Goal: Information Seeking & Learning: Learn about a topic

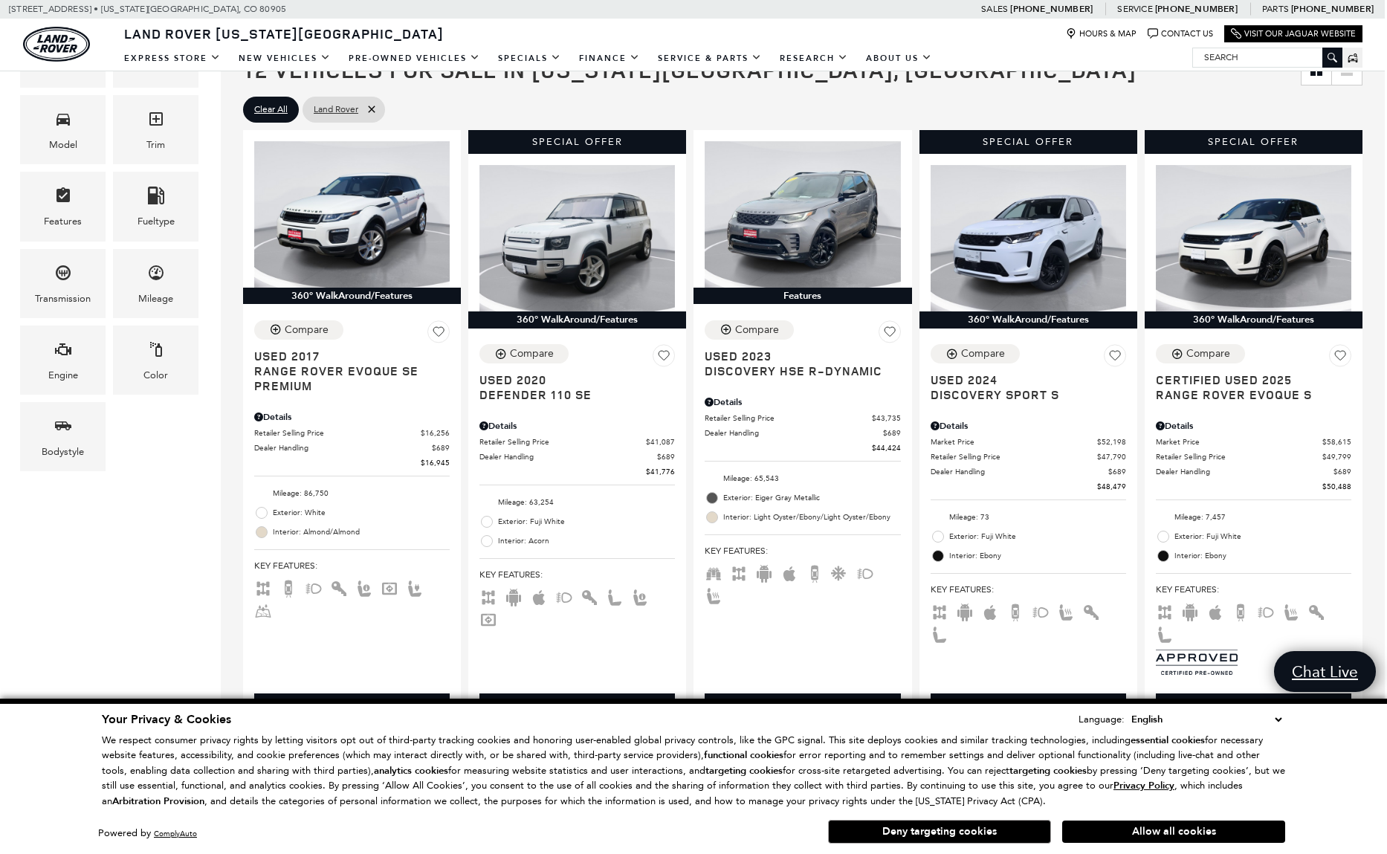
scroll to position [343, 2]
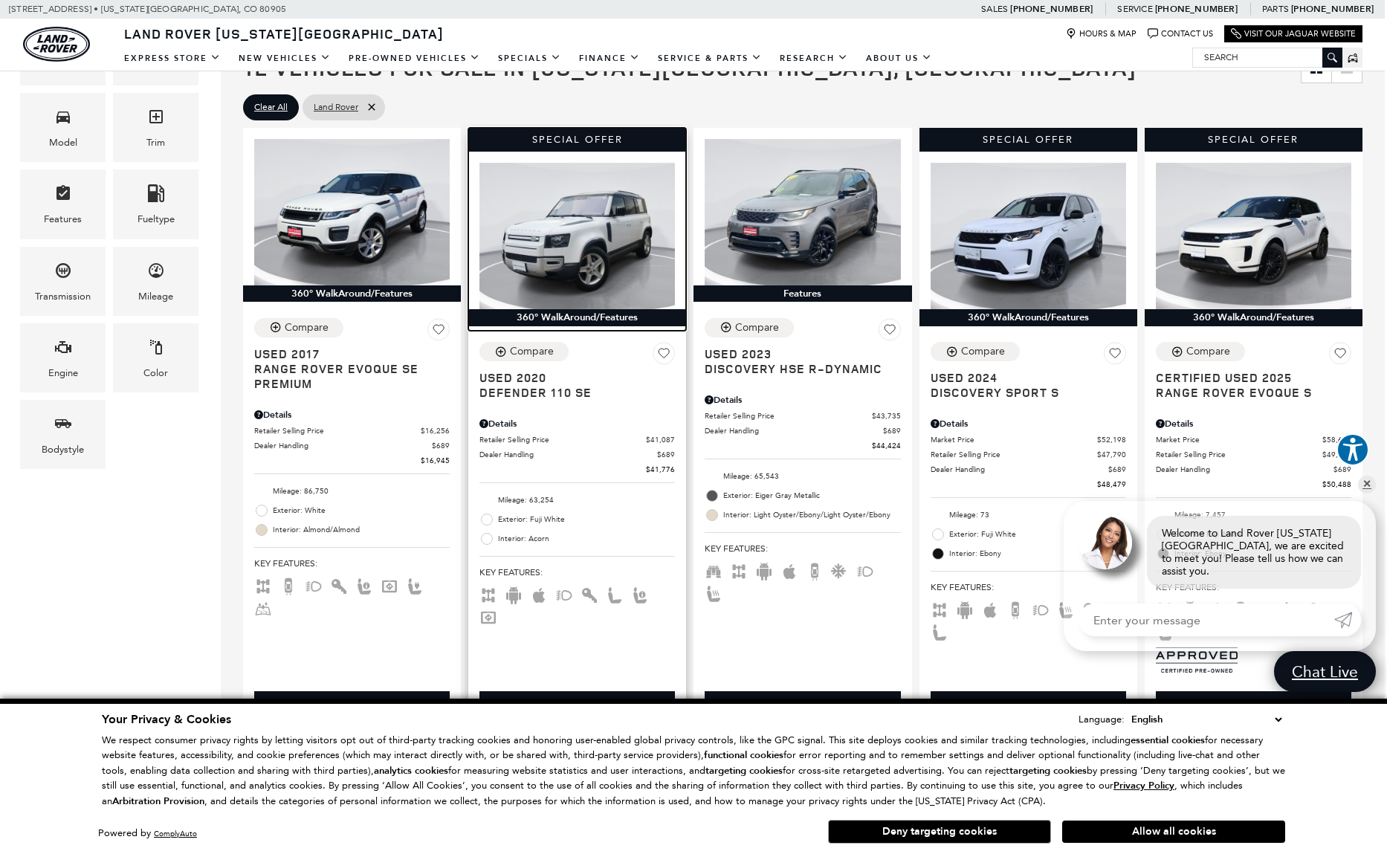
click at [541, 232] on img at bounding box center [578, 236] width 196 height 146
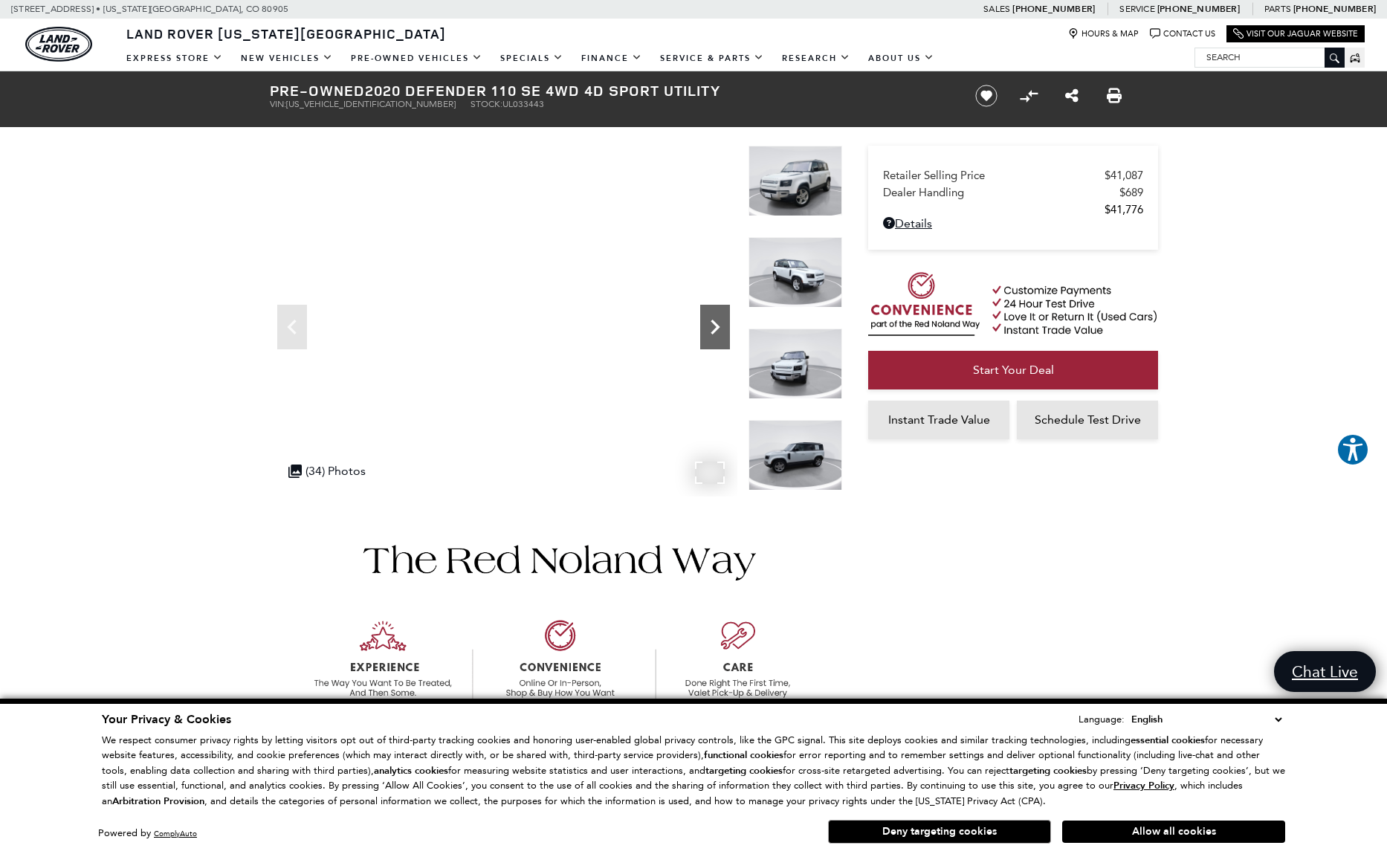
click at [715, 330] on icon "Next" at bounding box center [715, 327] width 9 height 15
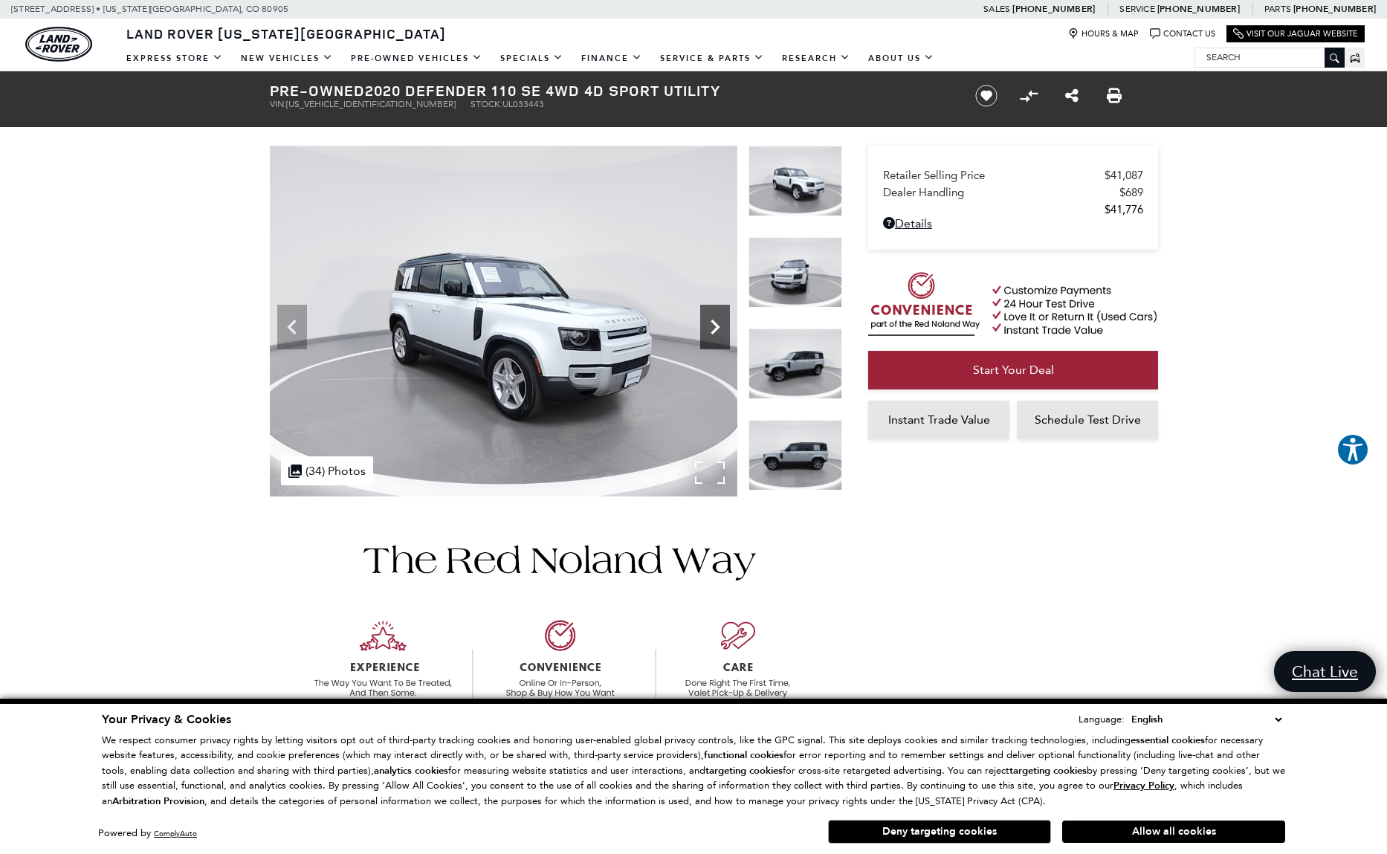
click at [715, 330] on icon "Next" at bounding box center [715, 327] width 9 height 15
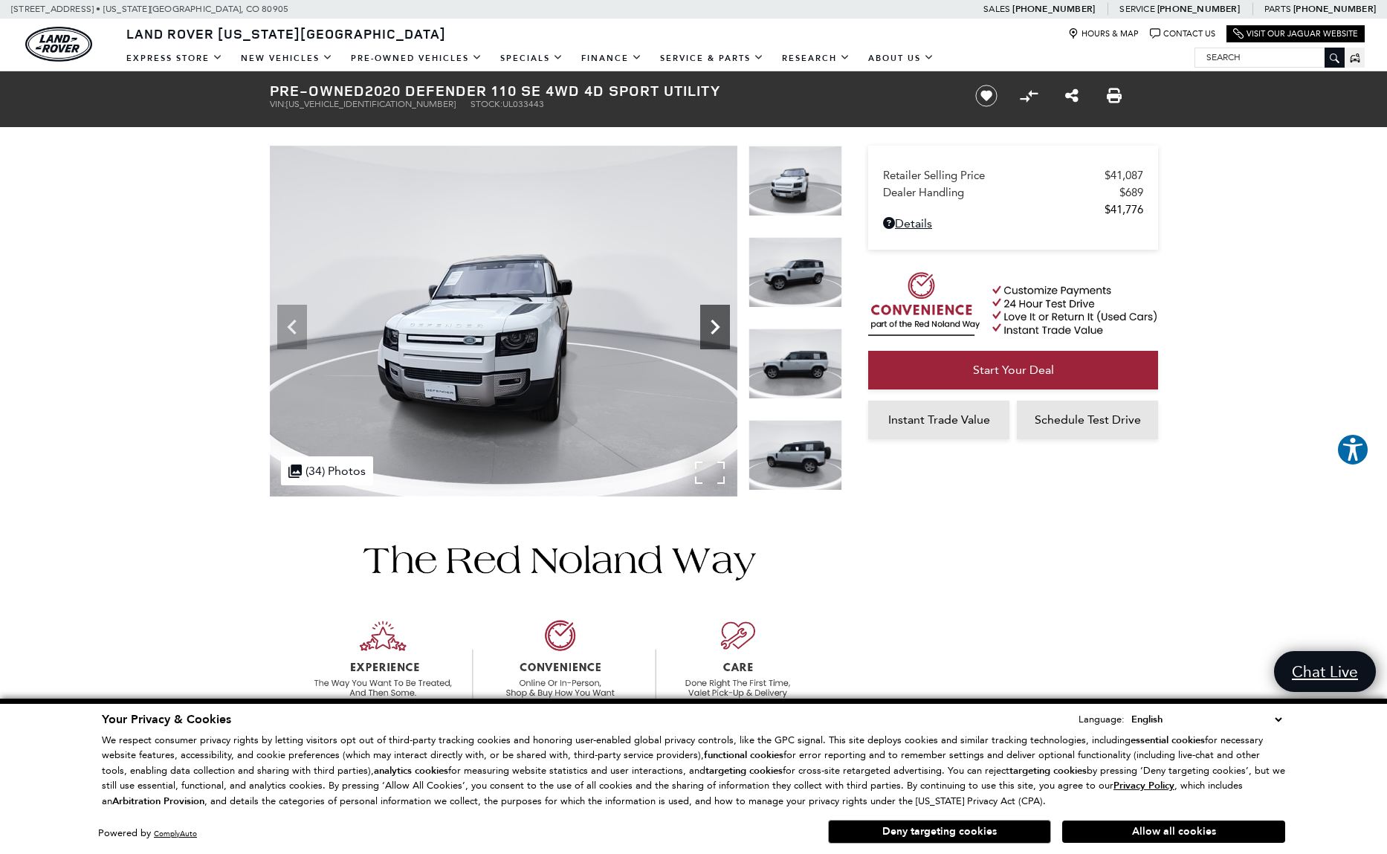
click at [715, 330] on icon "Next" at bounding box center [715, 327] width 9 height 15
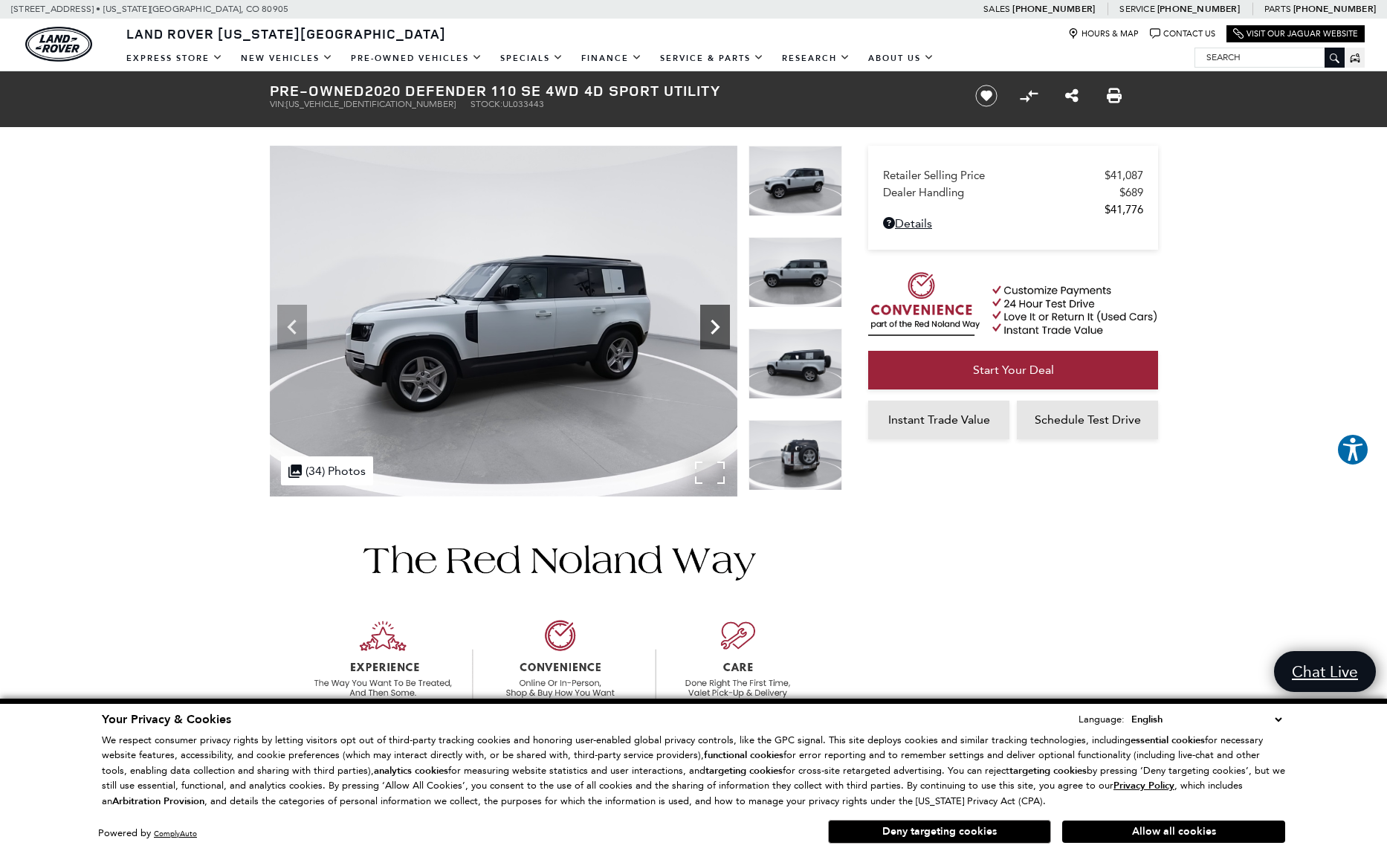
click at [715, 330] on icon "Next" at bounding box center [715, 327] width 9 height 15
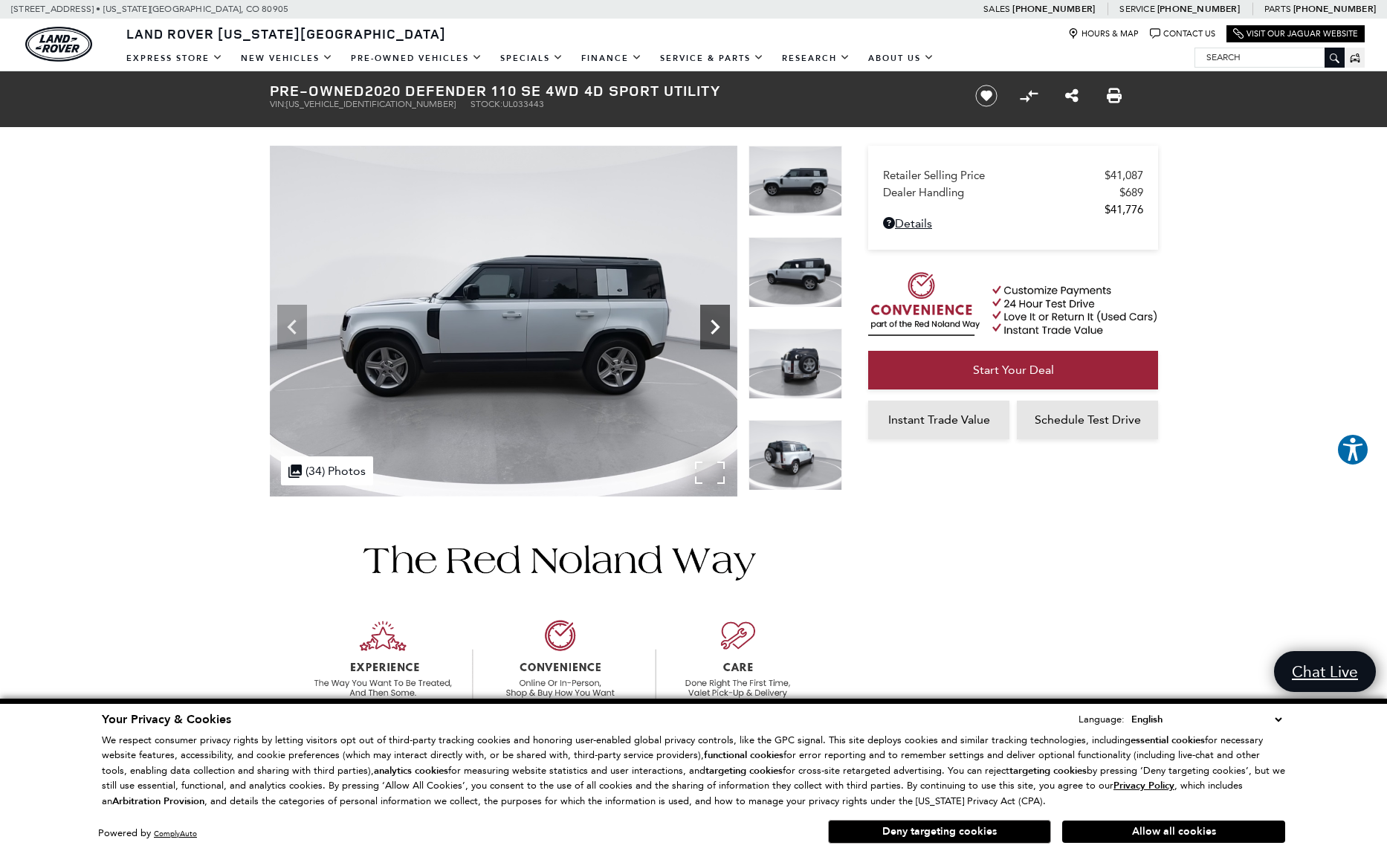
click at [715, 330] on icon "Next" at bounding box center [715, 327] width 9 height 15
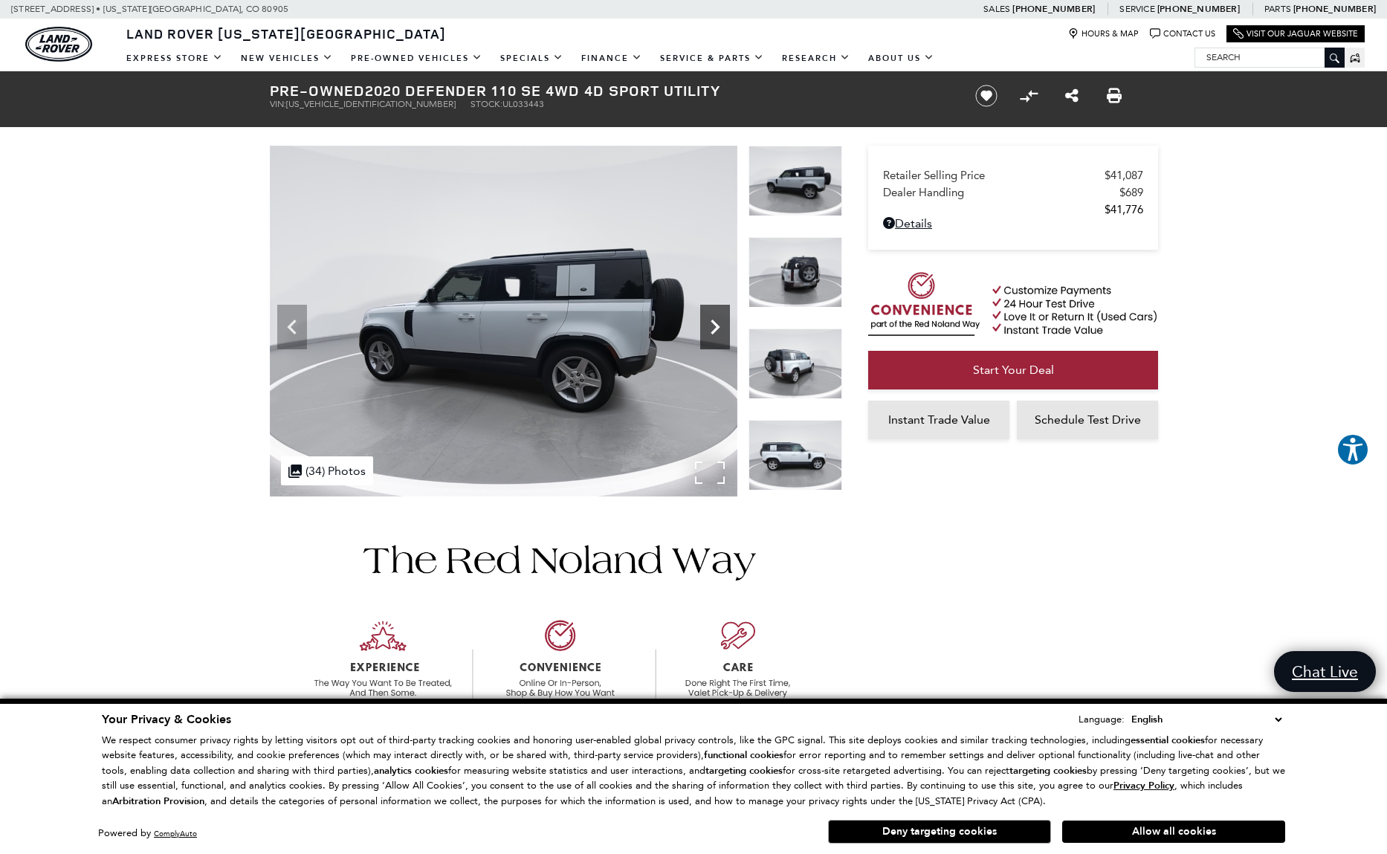
click at [715, 330] on icon "Next" at bounding box center [715, 327] width 9 height 15
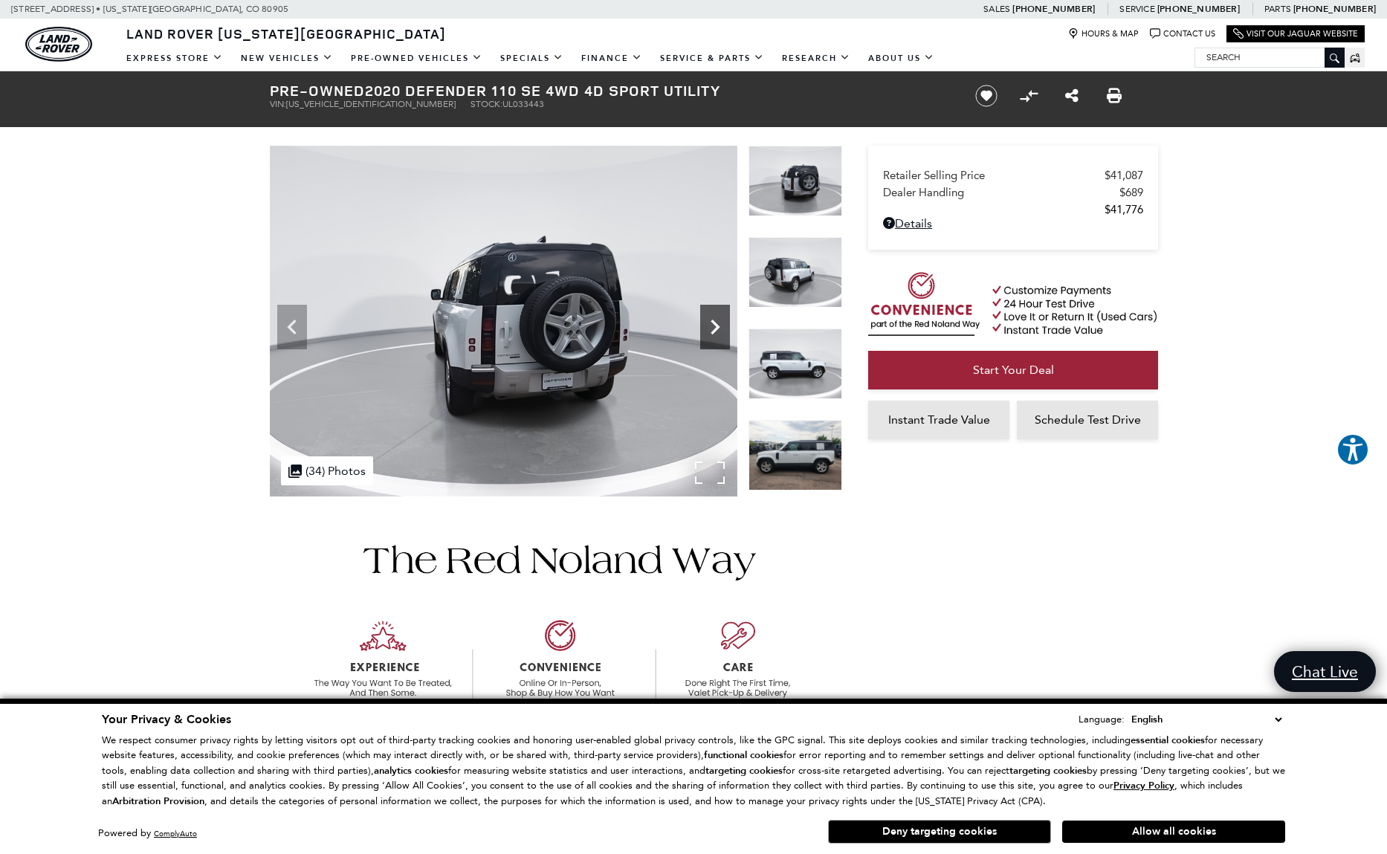
click at [715, 330] on icon "Next" at bounding box center [715, 327] width 9 height 15
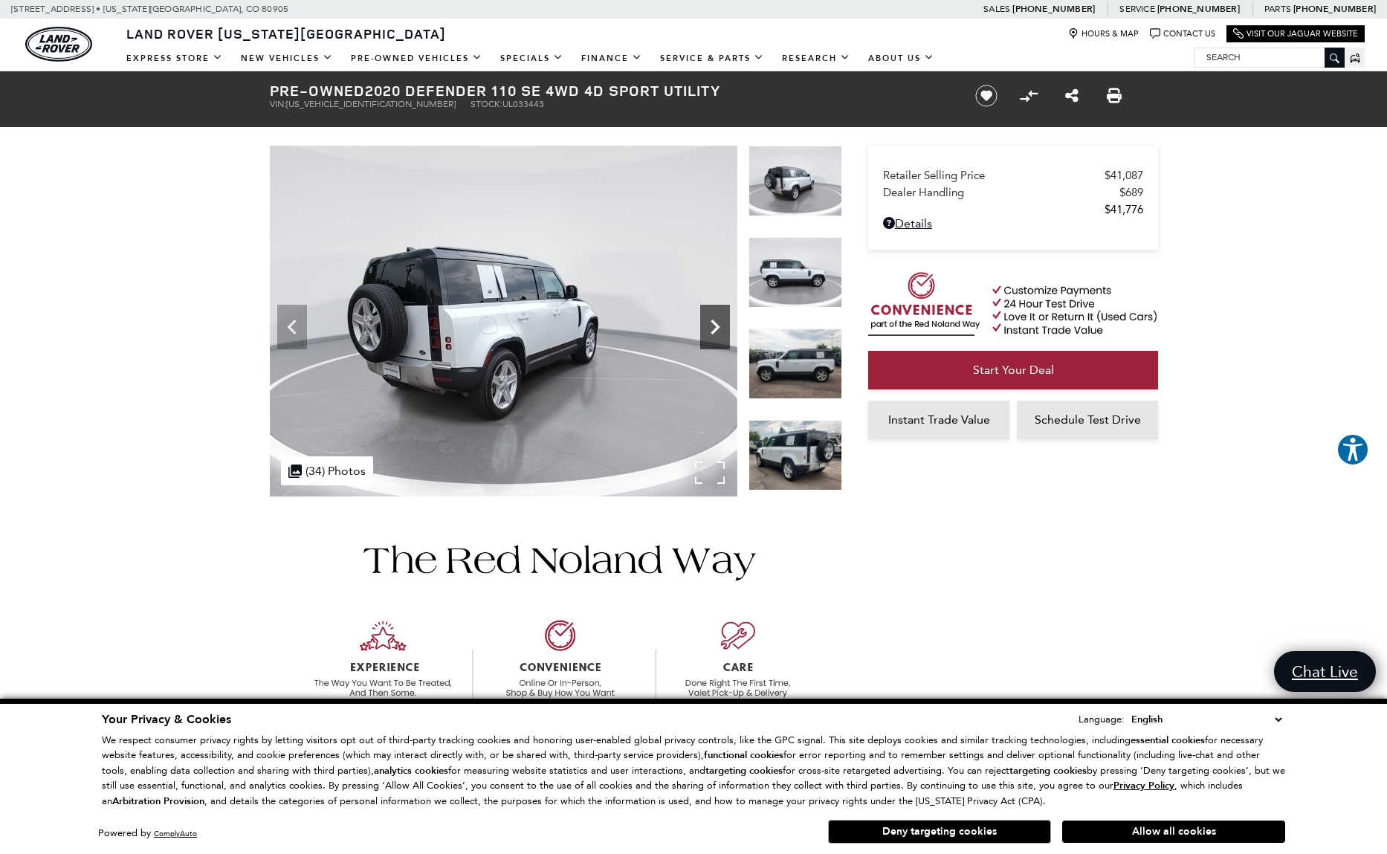
click at [715, 330] on icon "Next" at bounding box center [715, 327] width 9 height 15
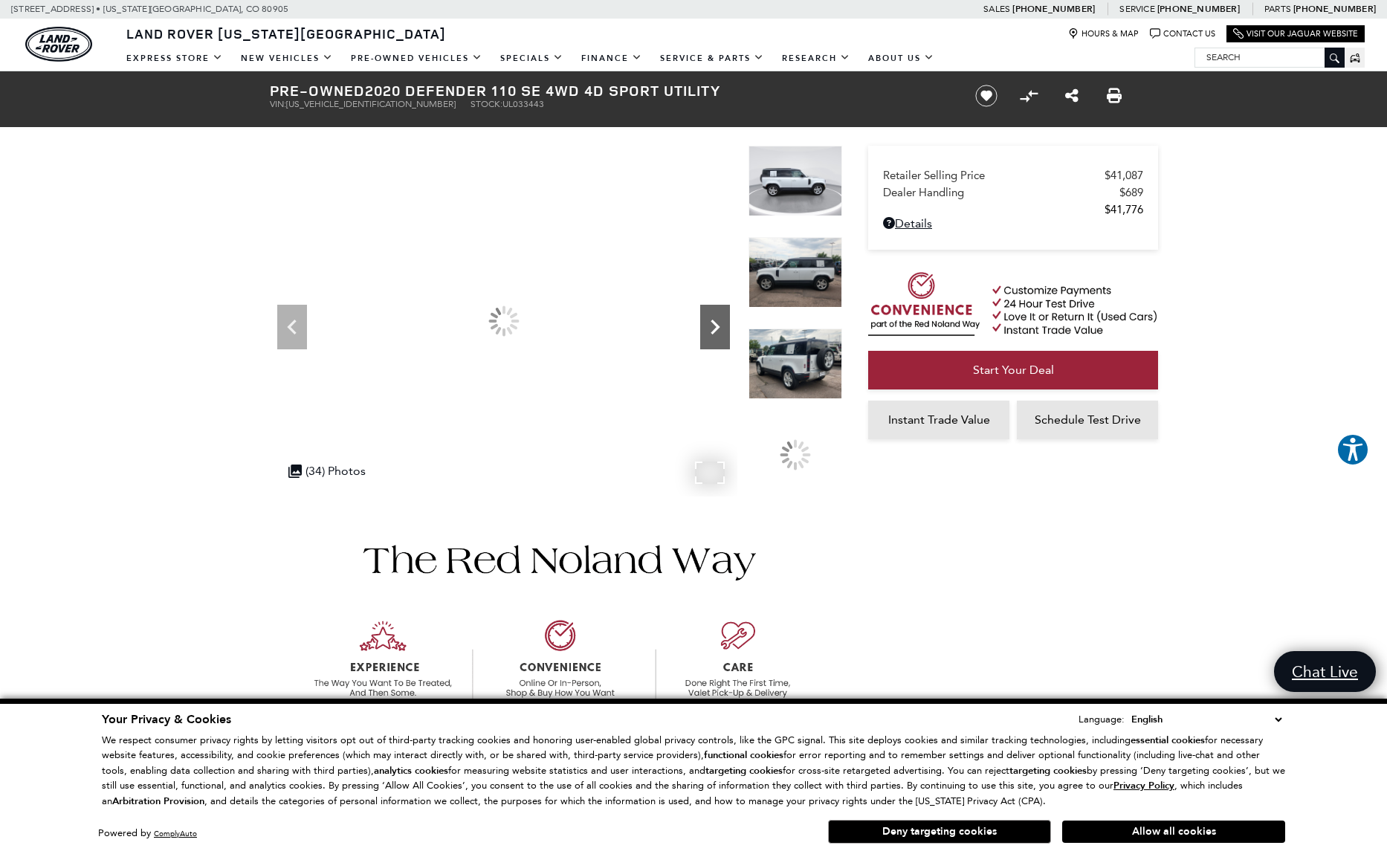
click at [715, 330] on icon "Next" at bounding box center [715, 327] width 9 height 15
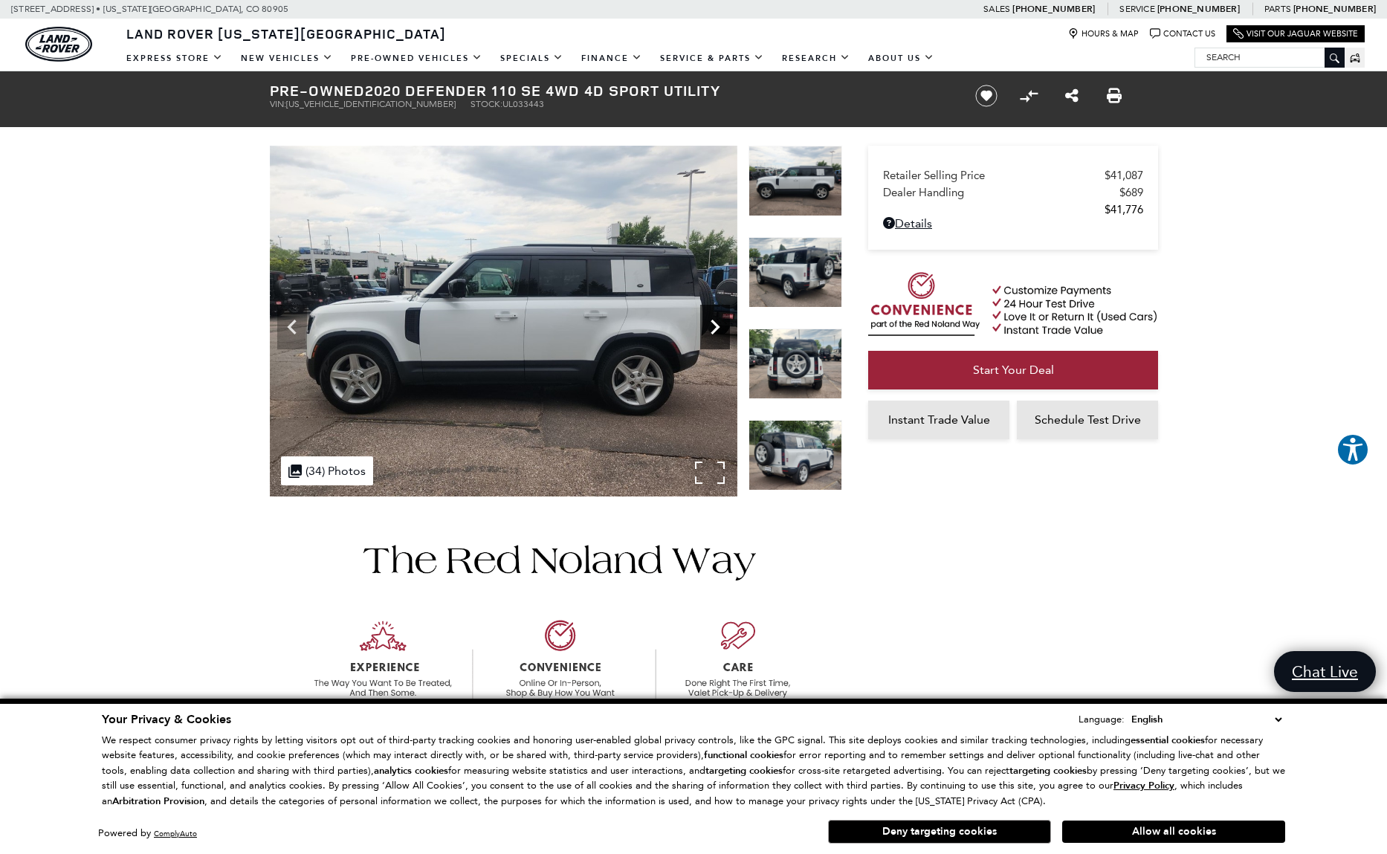
click at [715, 330] on icon "Next" at bounding box center [715, 327] width 9 height 15
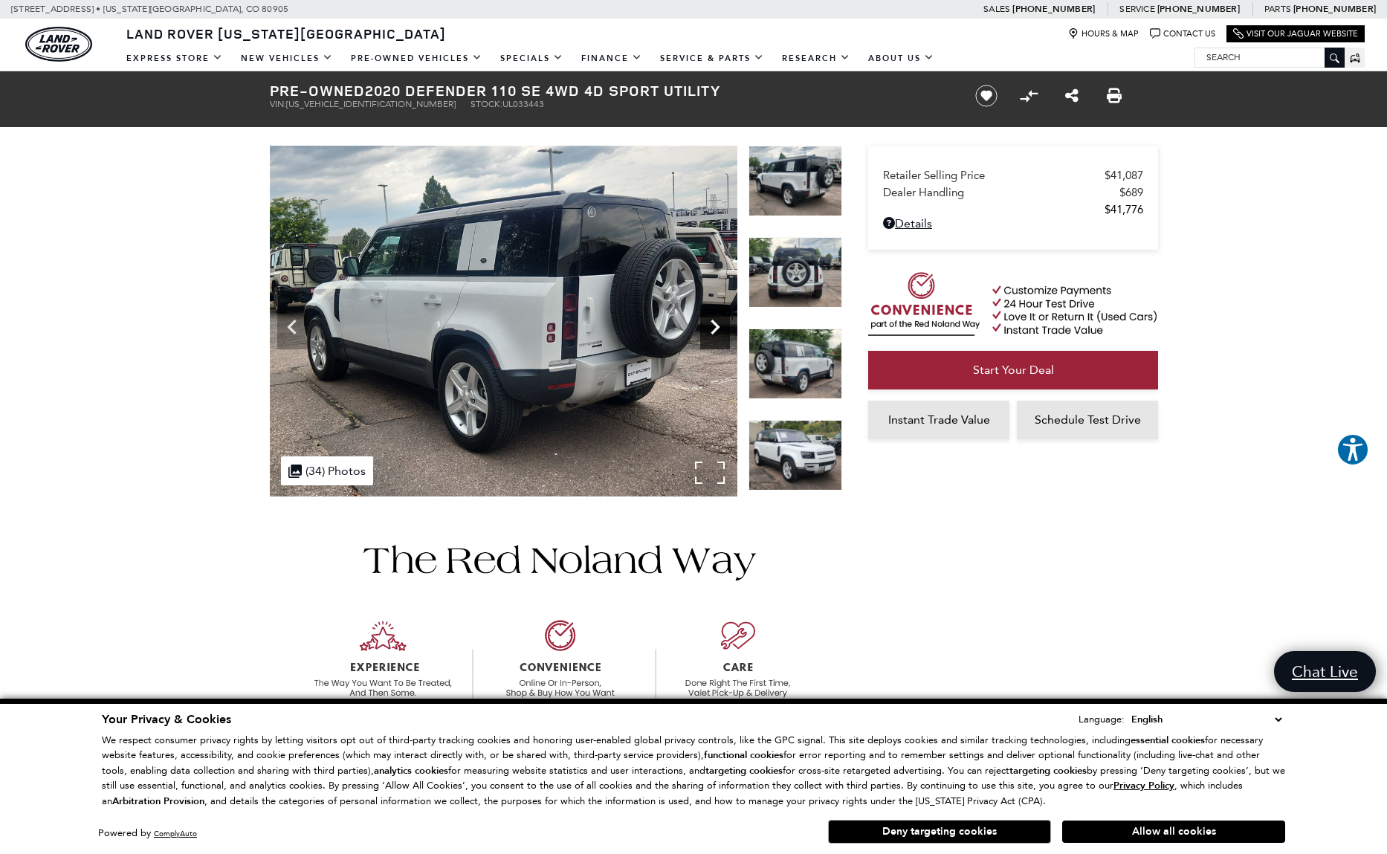
click at [715, 330] on icon "Next" at bounding box center [715, 327] width 9 height 15
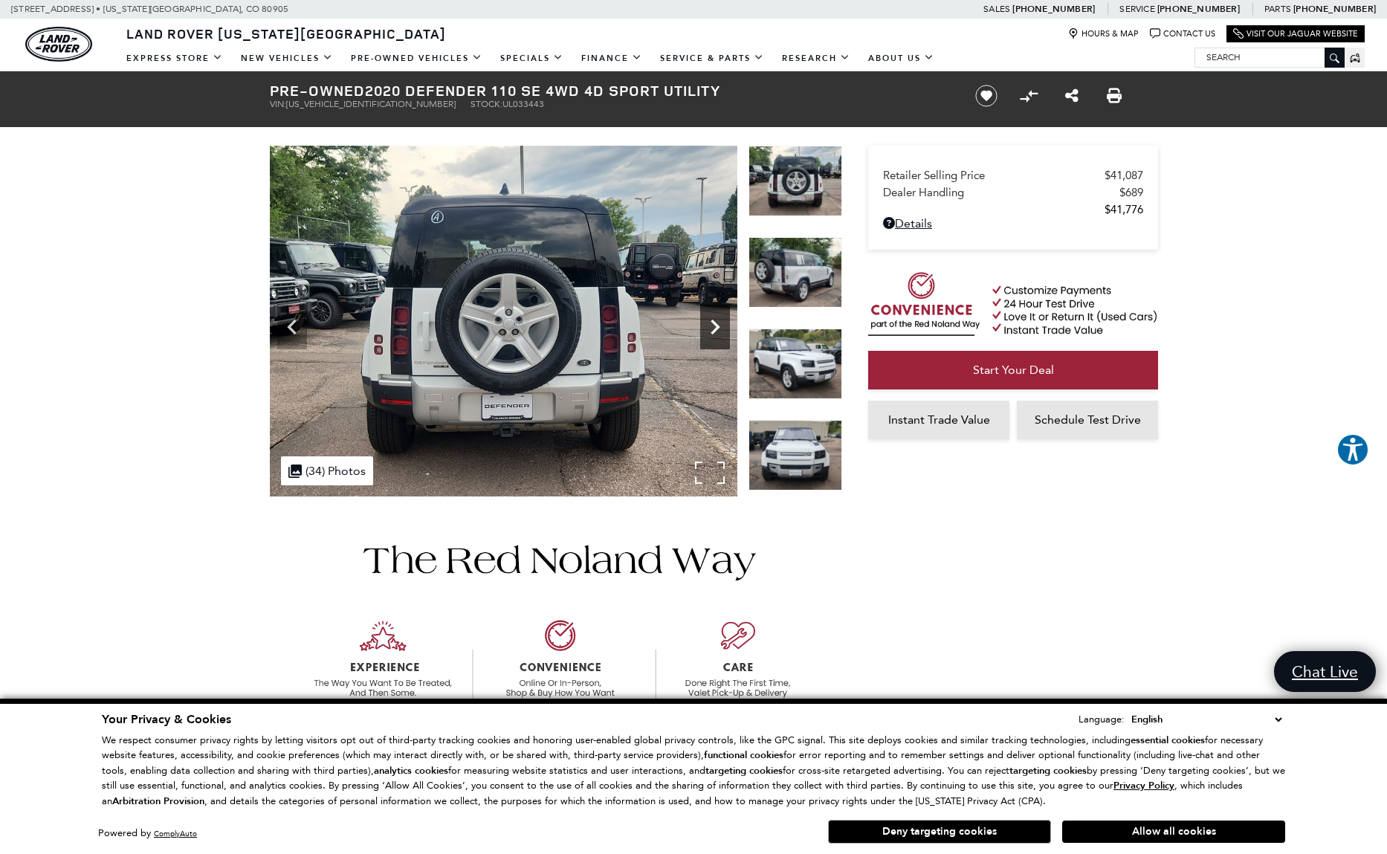
click at [715, 330] on icon "Next" at bounding box center [715, 327] width 9 height 15
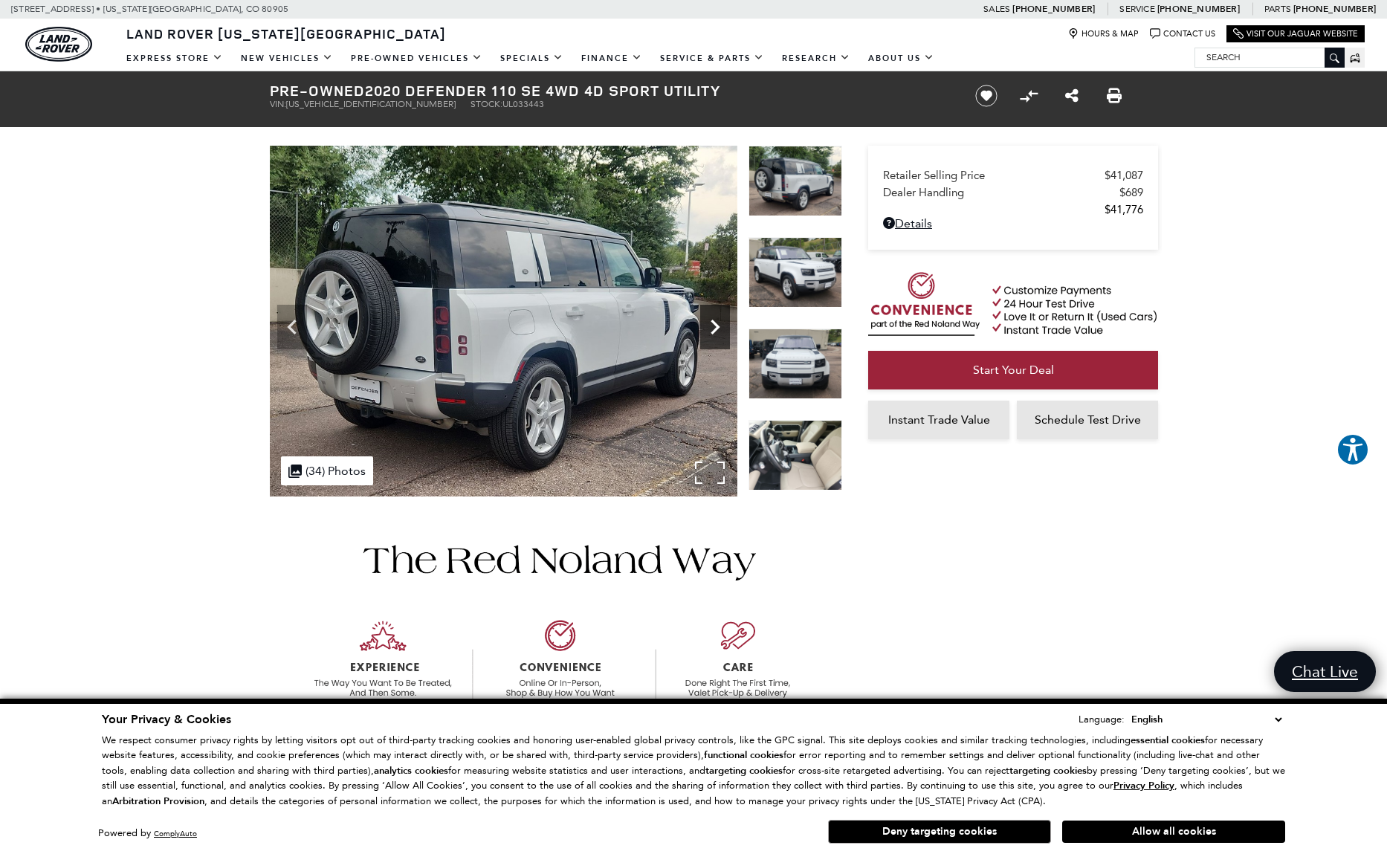
click at [715, 330] on icon "Next" at bounding box center [715, 327] width 9 height 15
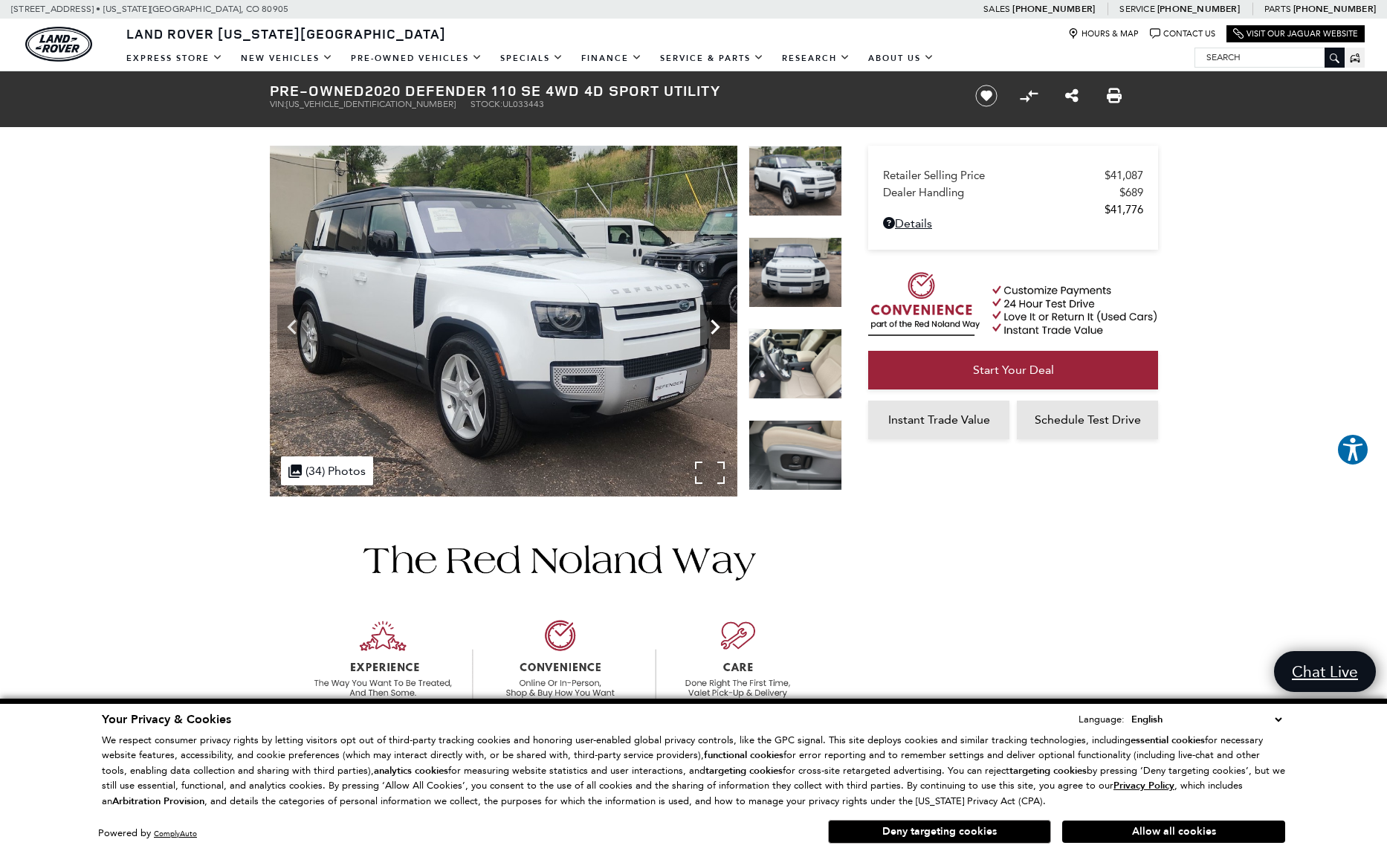
click at [715, 330] on icon "Next" at bounding box center [715, 327] width 9 height 15
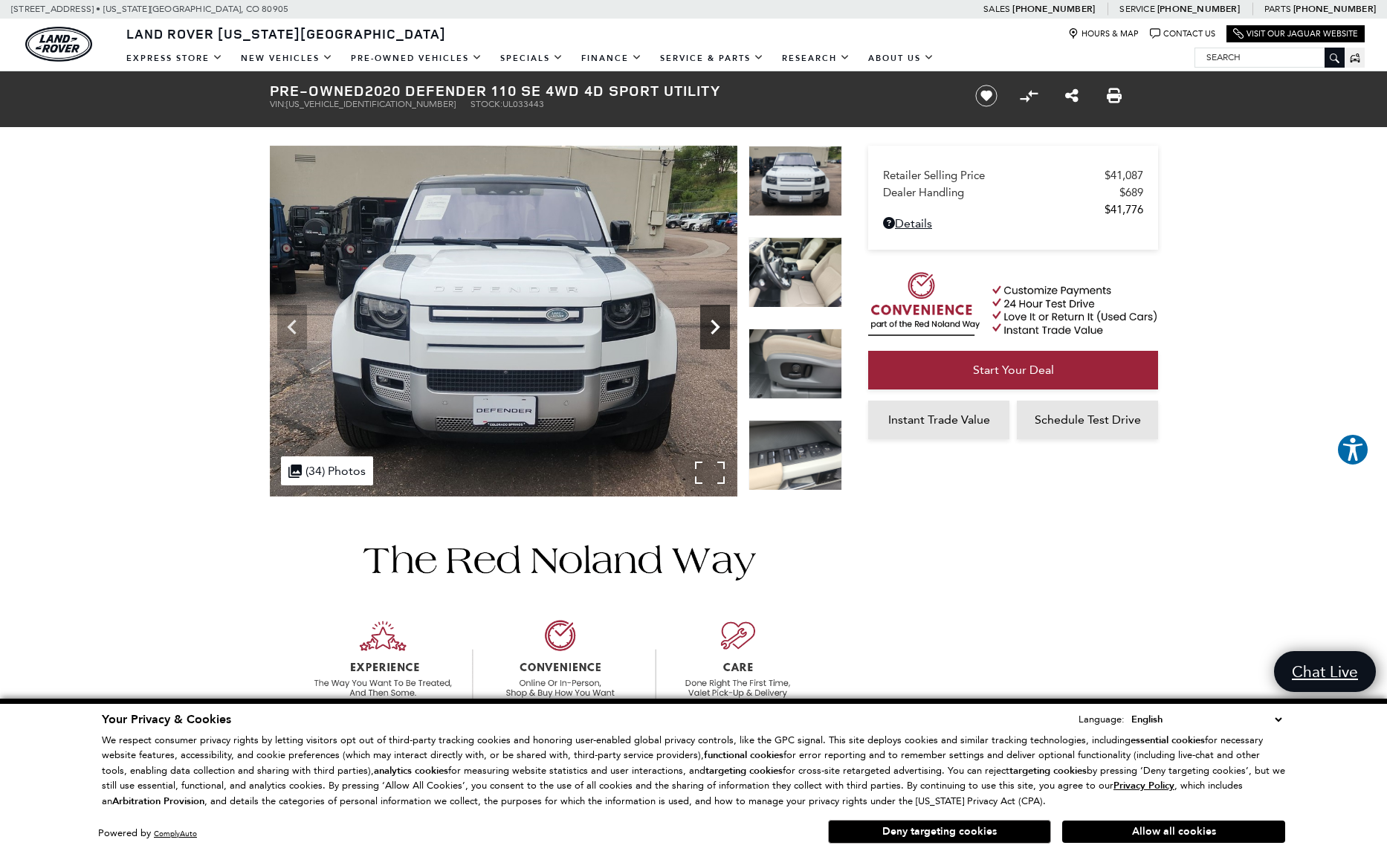
click at [715, 330] on icon "Next" at bounding box center [715, 327] width 9 height 15
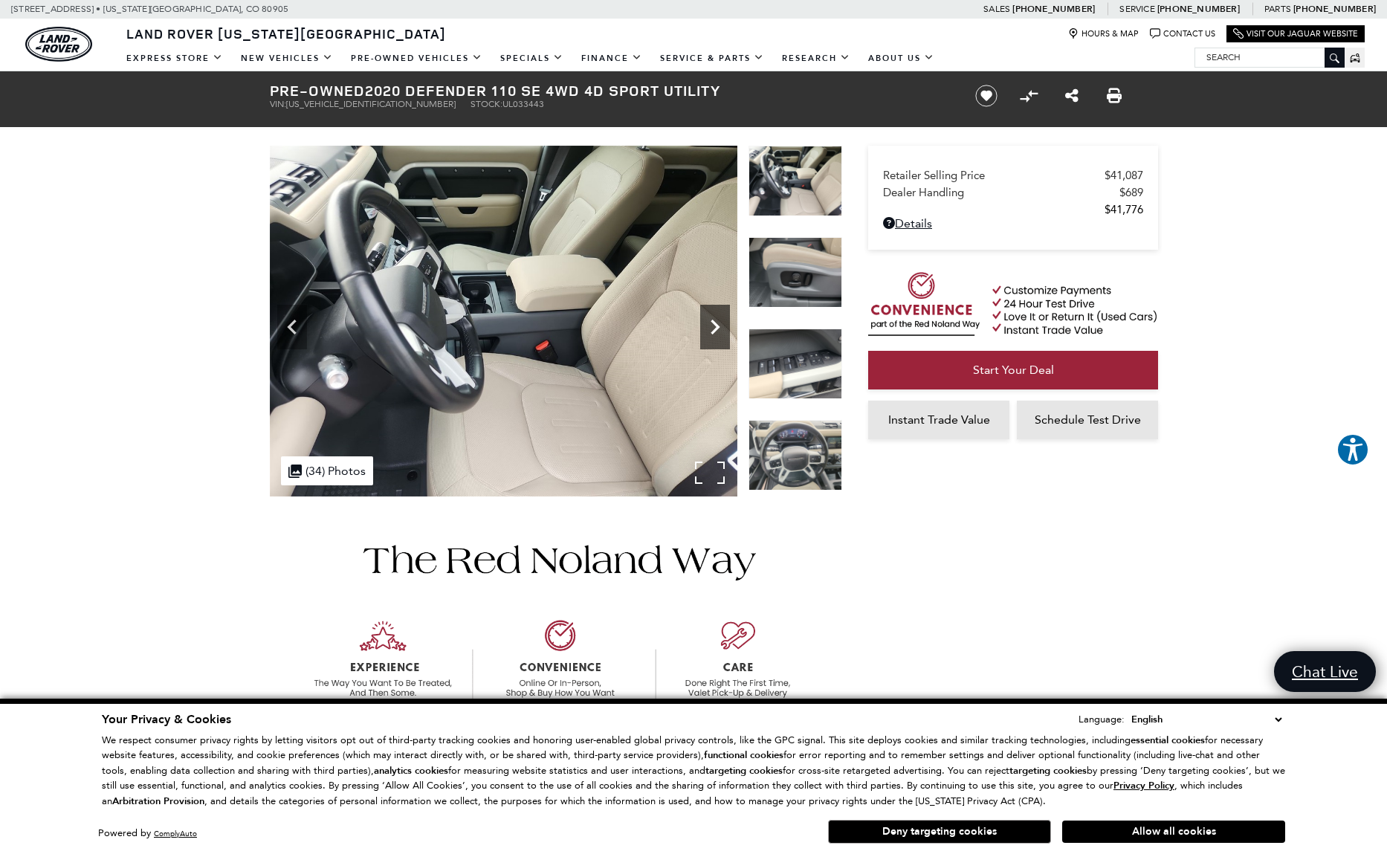
click at [715, 330] on icon "Next" at bounding box center [715, 327] width 9 height 15
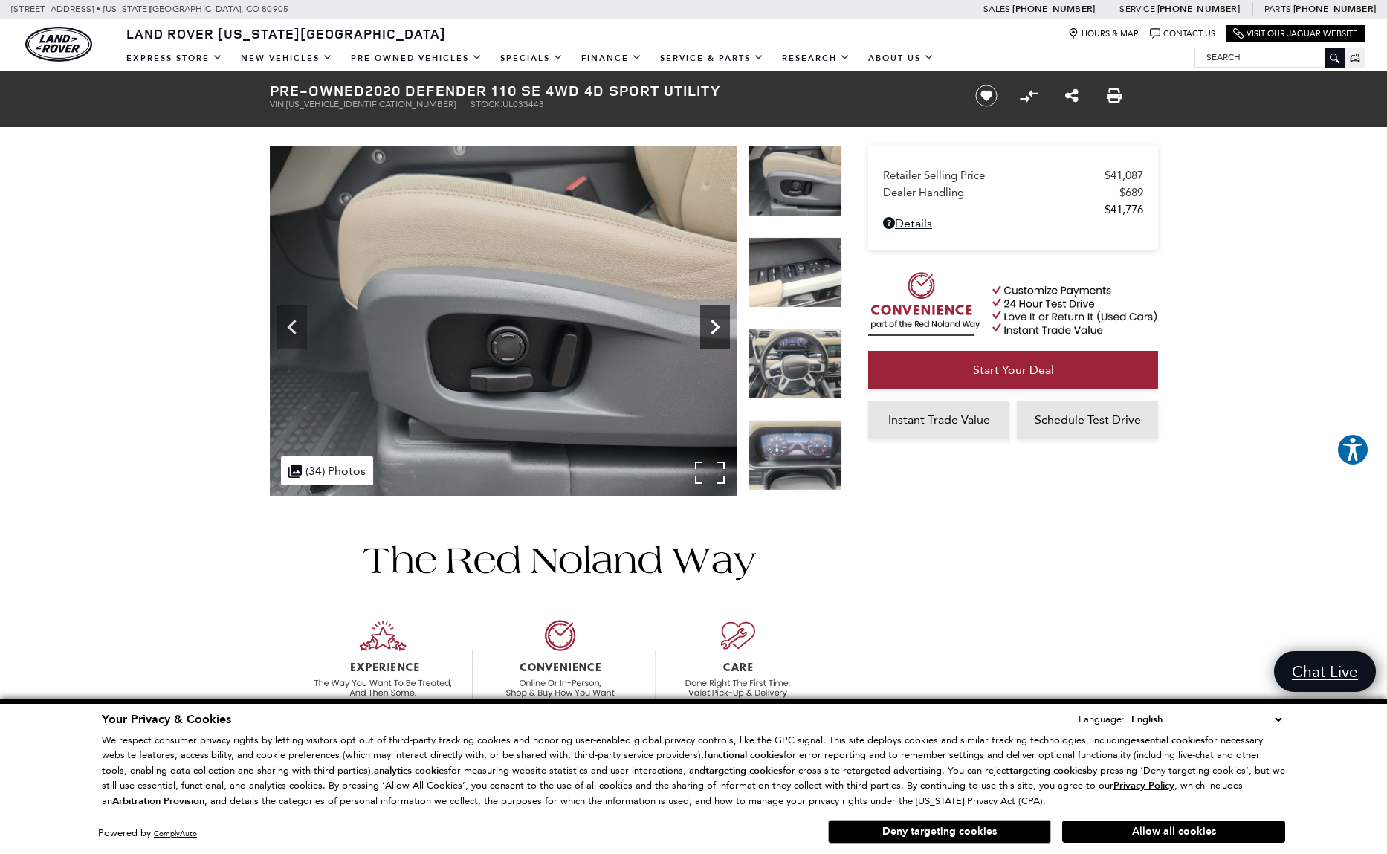
click at [715, 330] on icon "Next" at bounding box center [715, 327] width 9 height 15
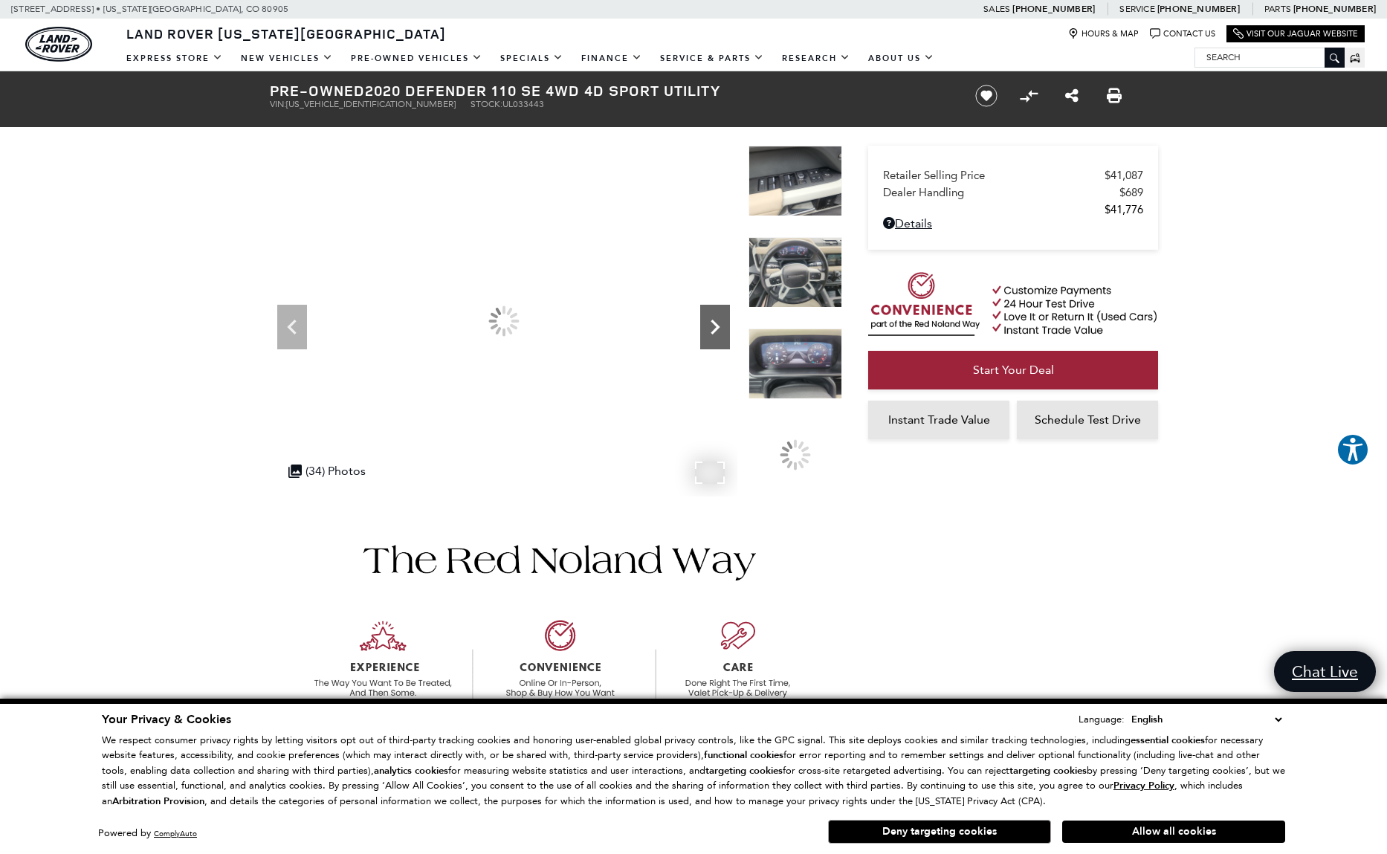
click at [715, 330] on icon "Next" at bounding box center [715, 327] width 9 height 15
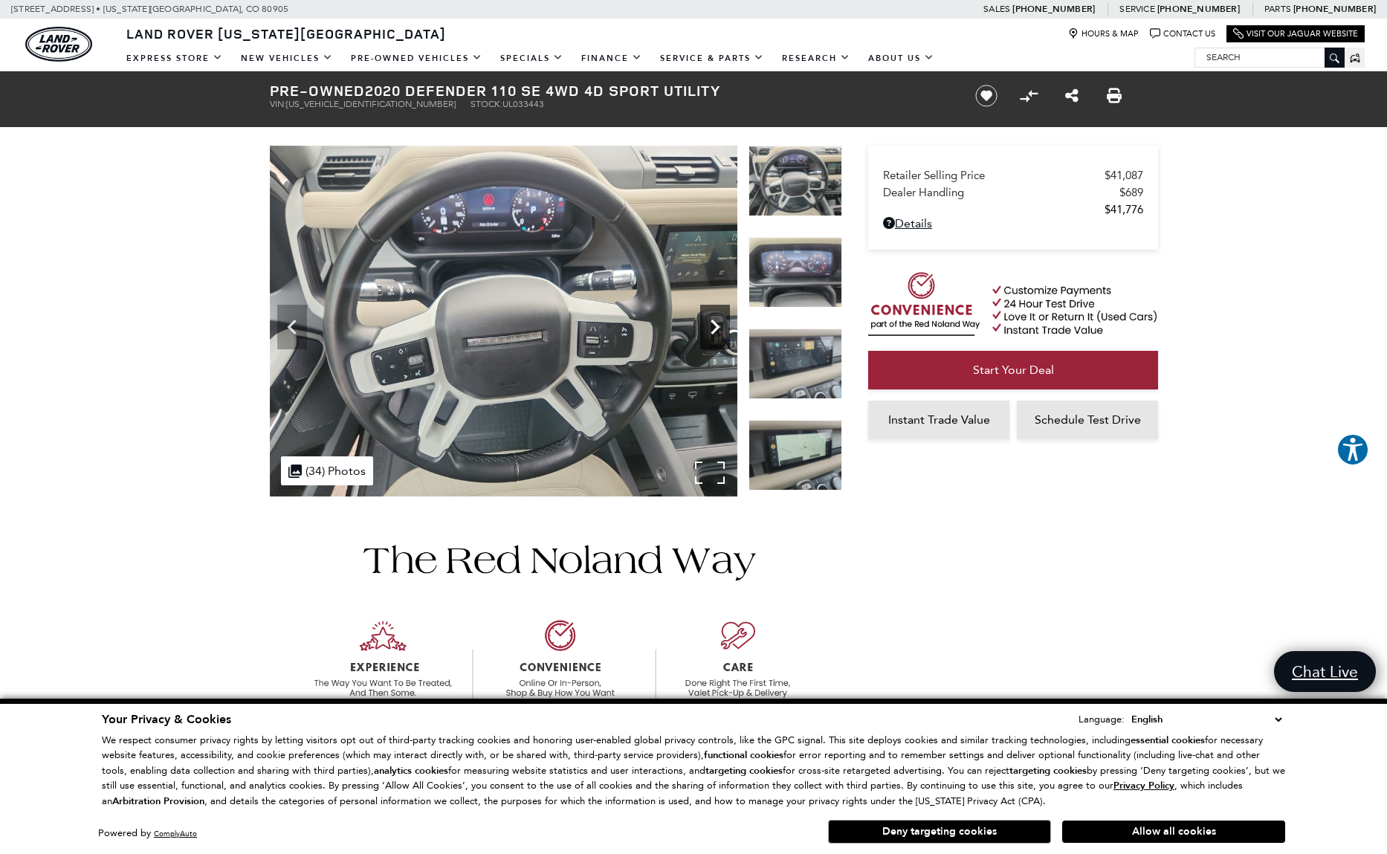
click at [715, 330] on icon "Next" at bounding box center [715, 327] width 9 height 15
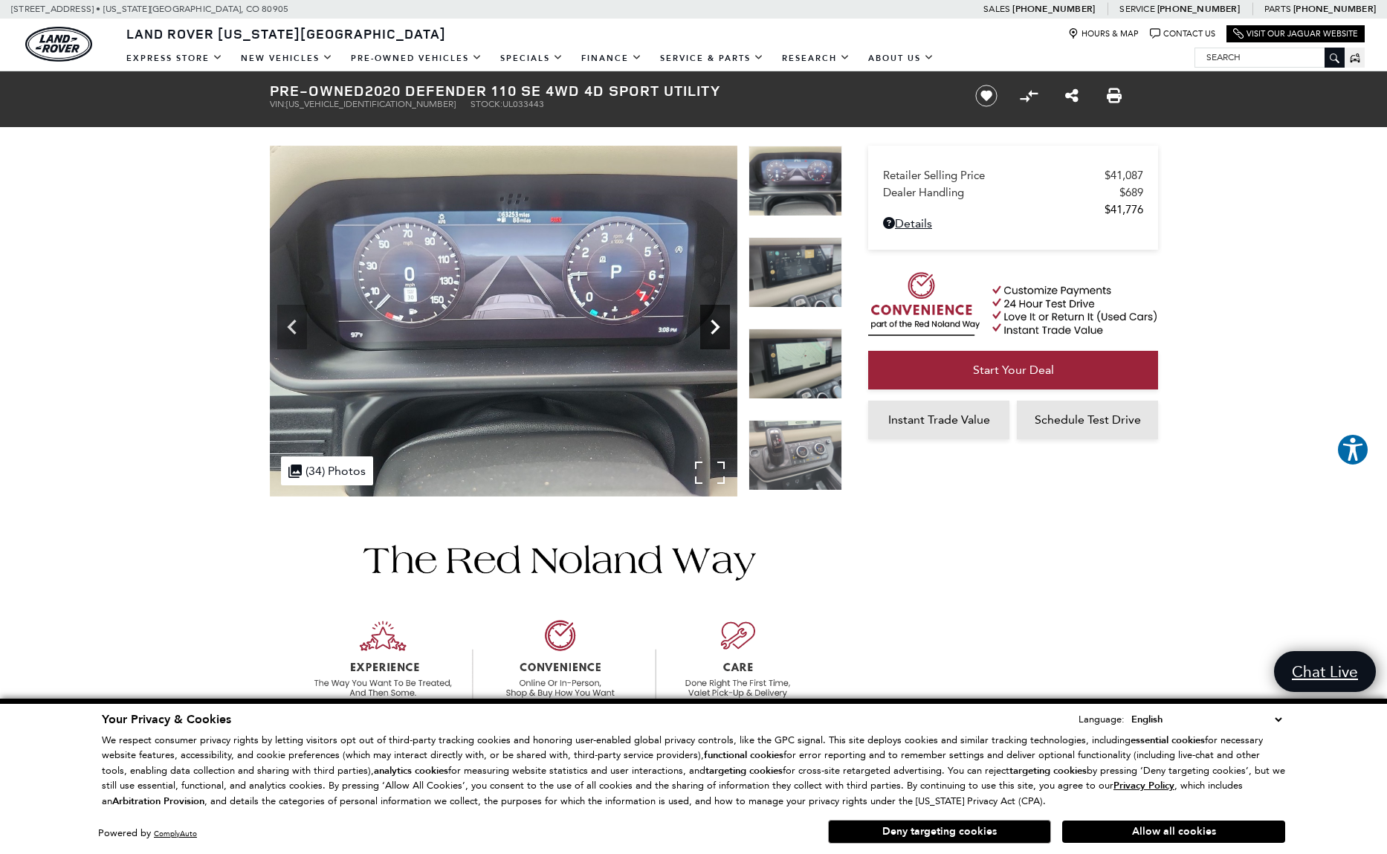
click at [715, 330] on icon "Next" at bounding box center [715, 327] width 9 height 15
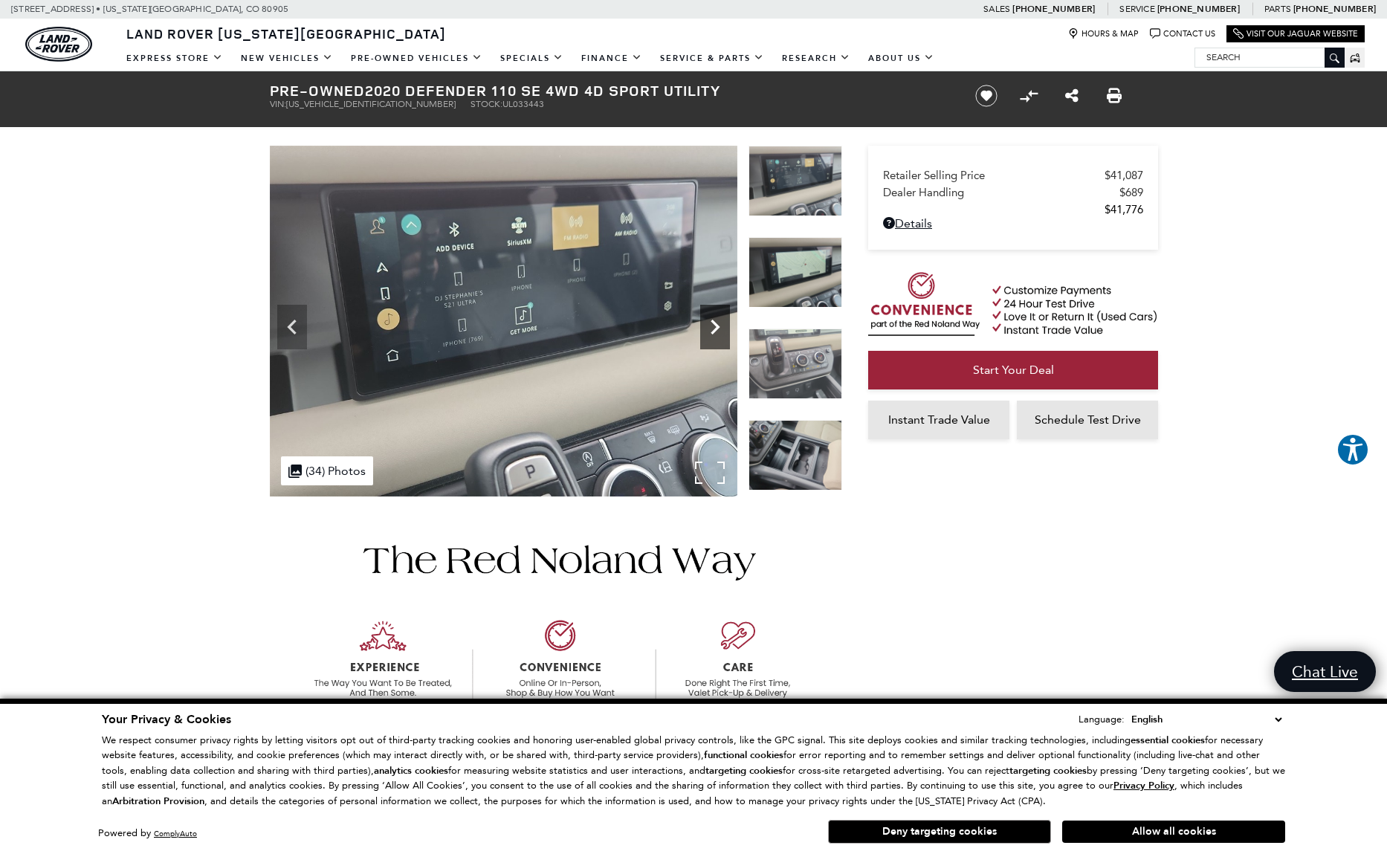
click at [715, 330] on icon "Next" at bounding box center [715, 327] width 9 height 15
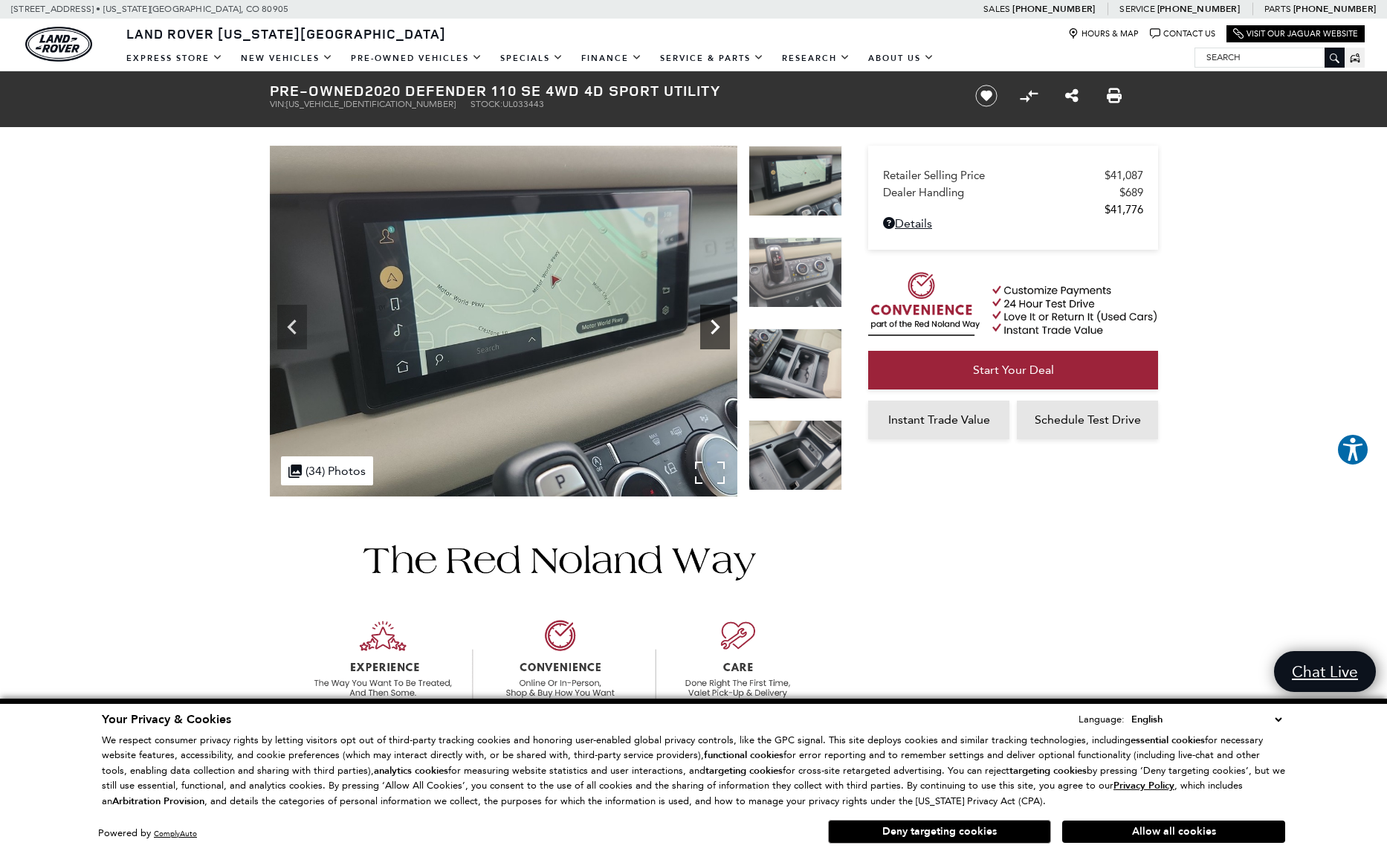
click at [715, 330] on icon "Next" at bounding box center [715, 327] width 9 height 15
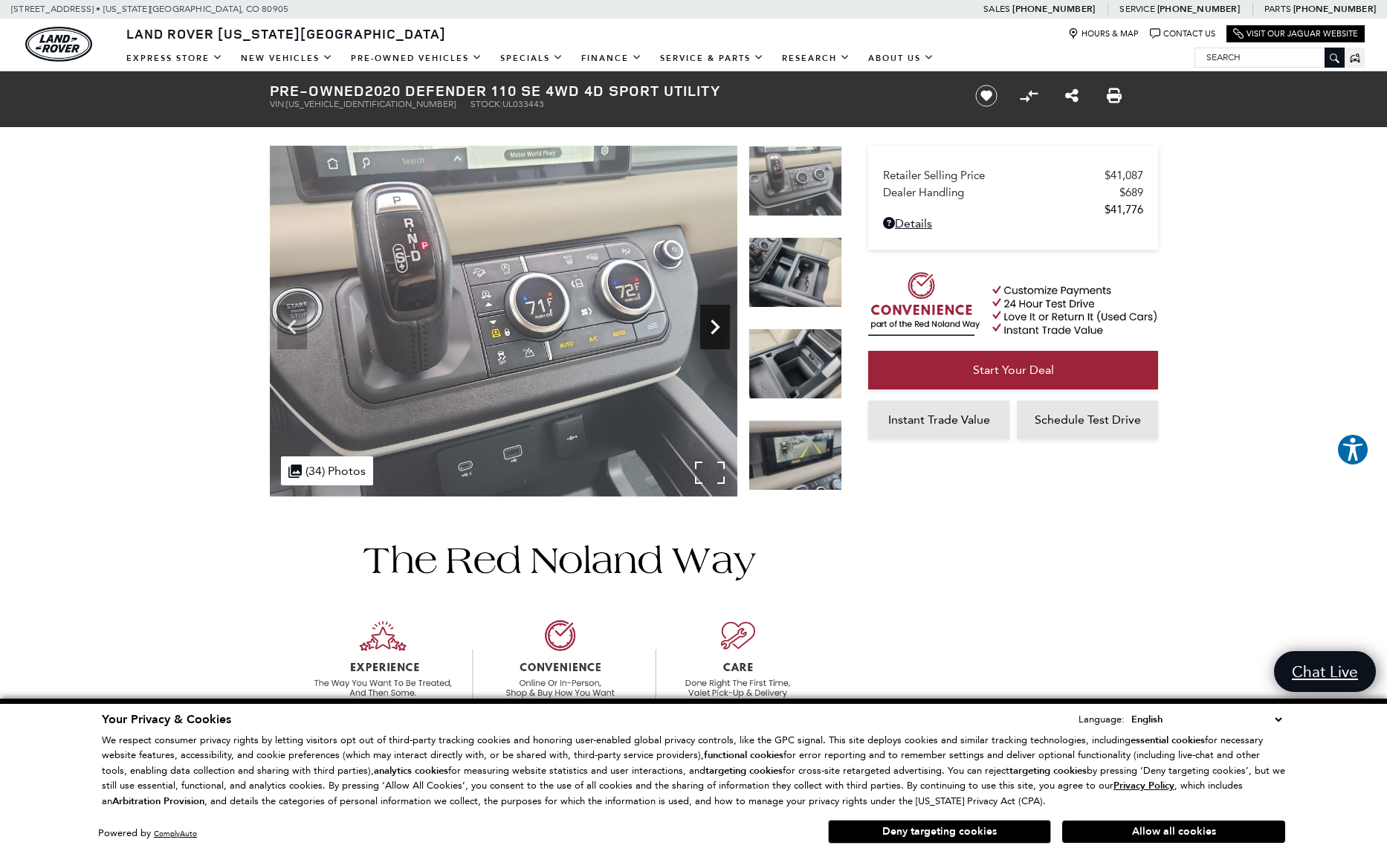
click at [715, 330] on icon "Next" at bounding box center [715, 327] width 9 height 15
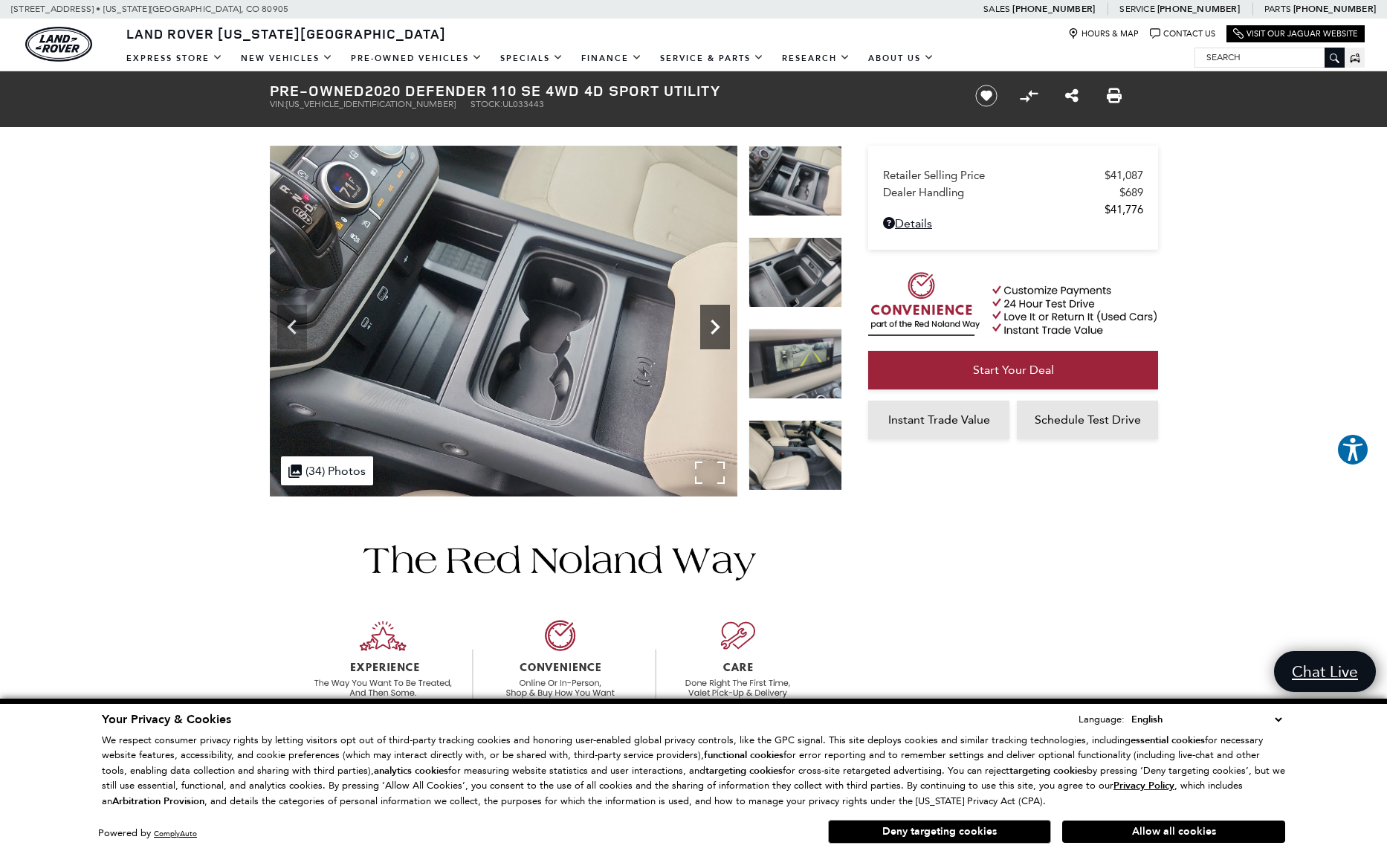
click at [715, 330] on icon "Next" at bounding box center [715, 327] width 9 height 15
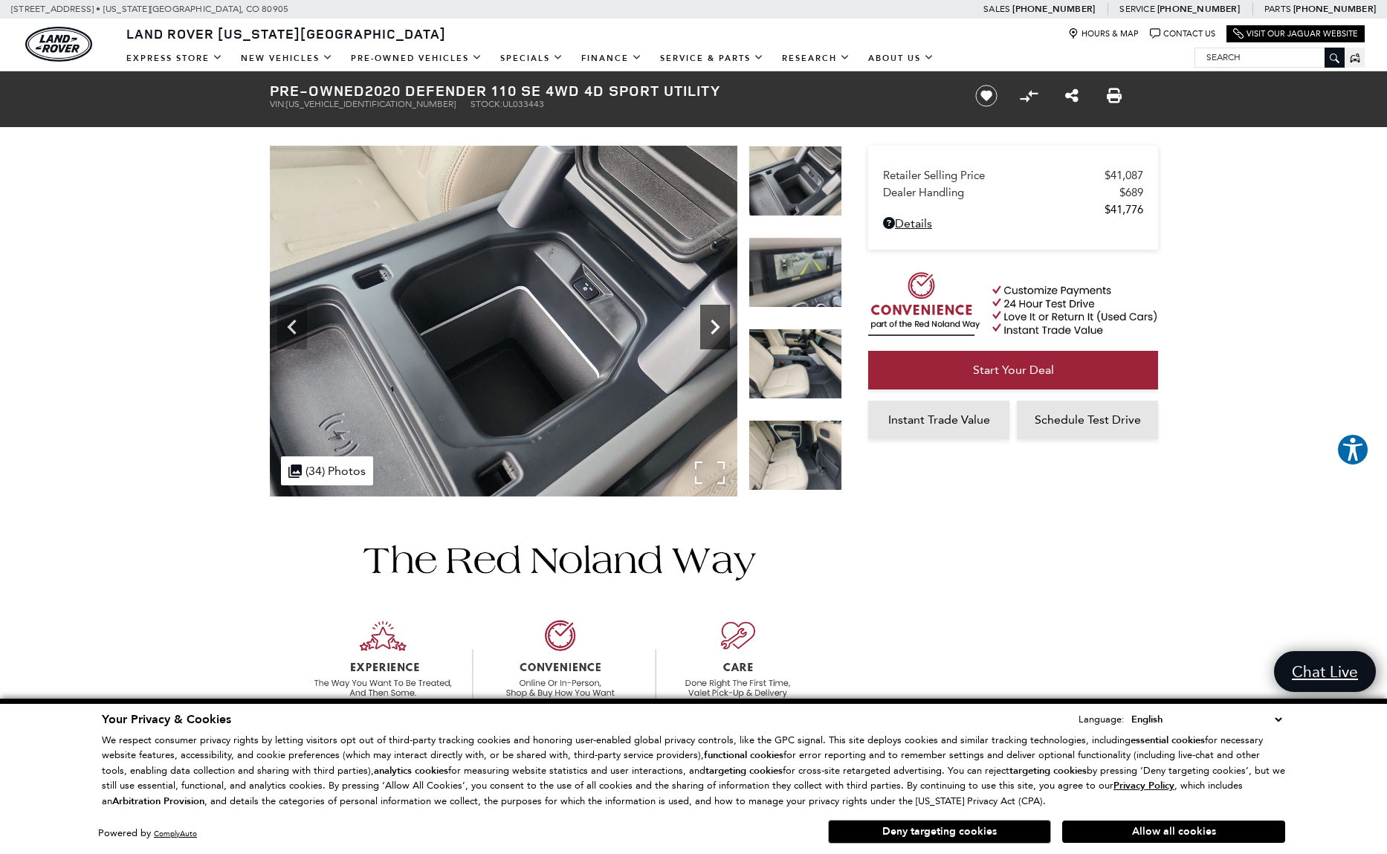
click at [715, 330] on icon "Next" at bounding box center [715, 327] width 9 height 15
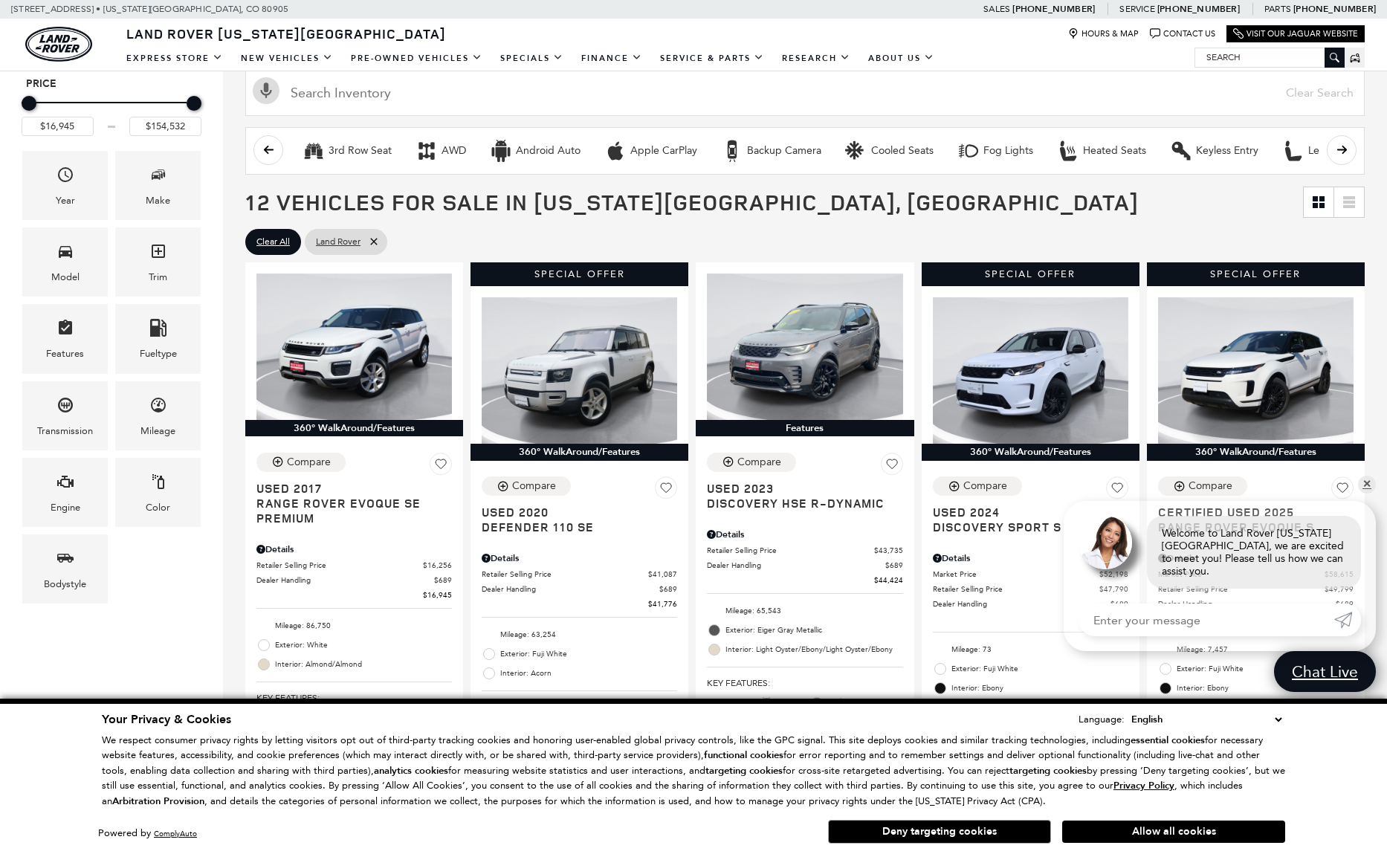
scroll to position [207, 0]
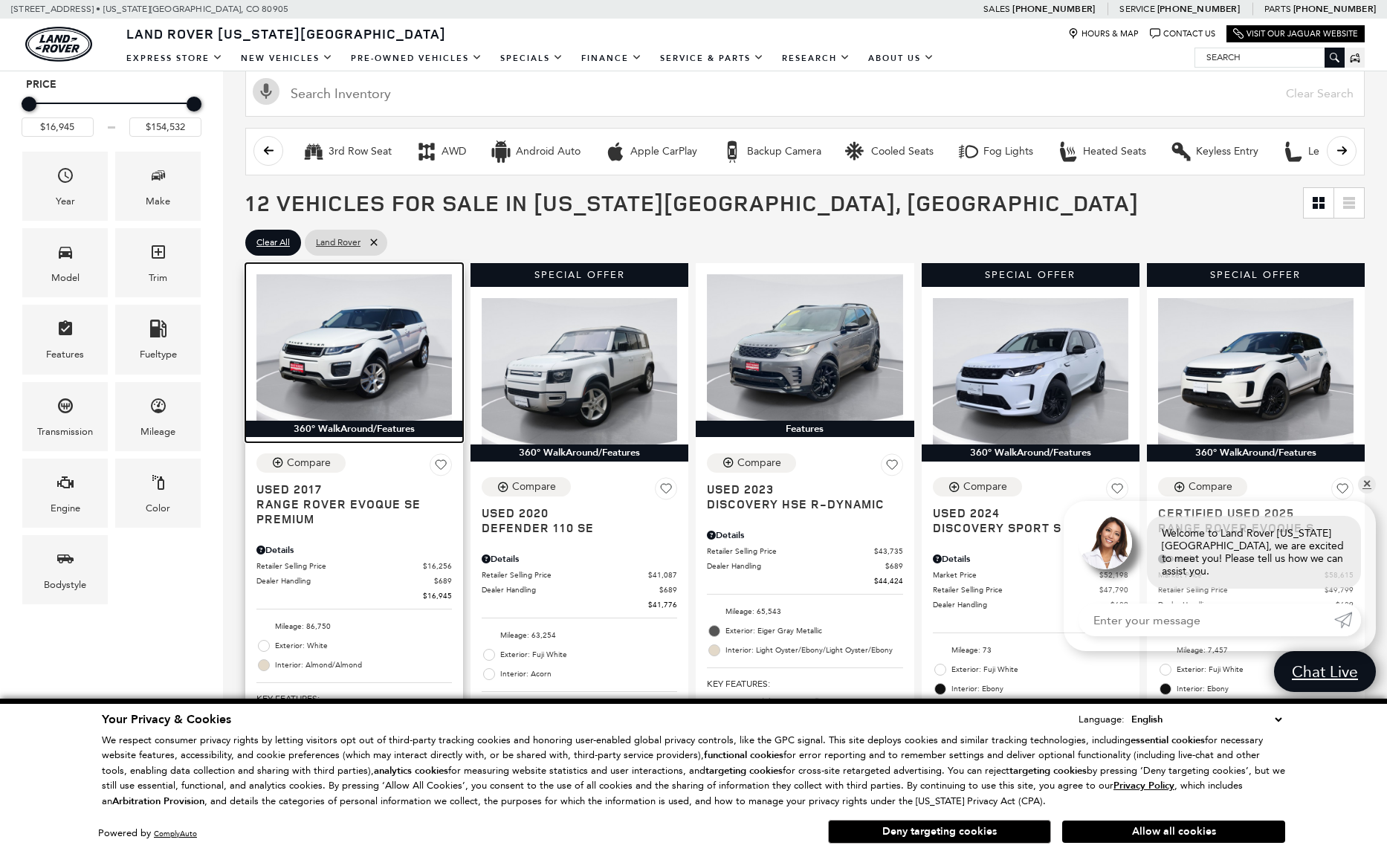
click at [355, 344] on img at bounding box center [355, 347] width 196 height 146
